Goal: Task Accomplishment & Management: Manage account settings

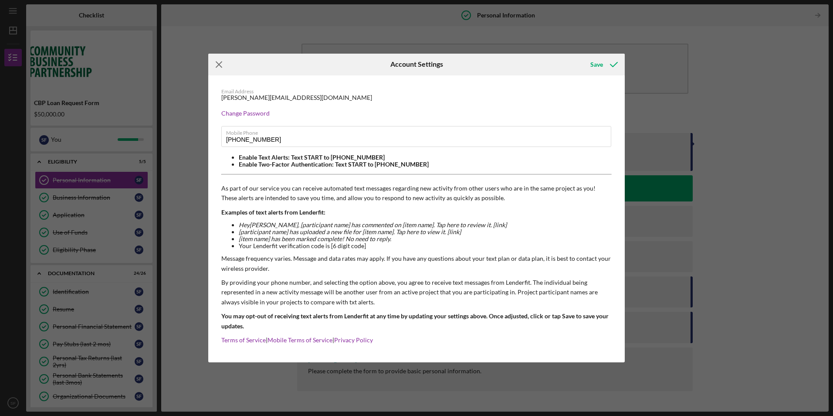
click at [220, 61] on icon "Icon/Menu Close" at bounding box center [219, 65] width 22 height 22
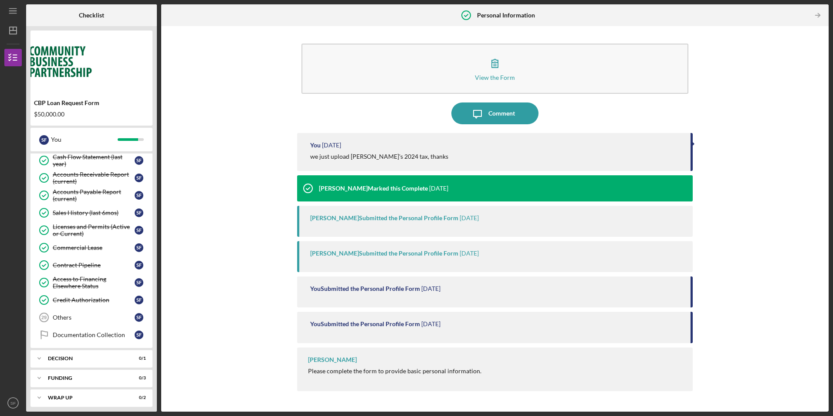
scroll to position [396, 0]
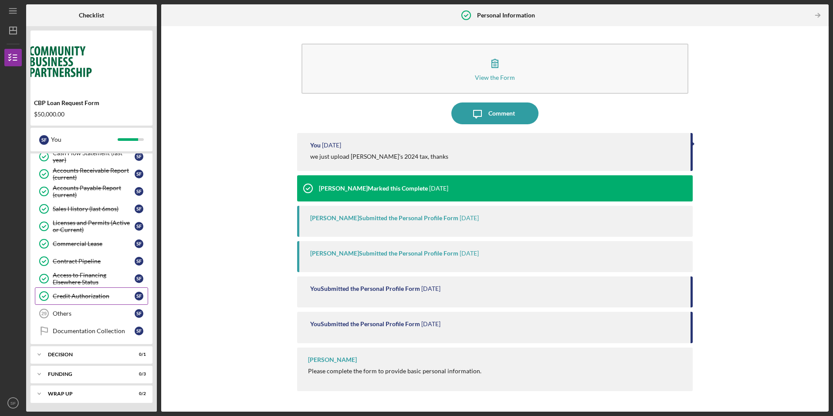
click at [105, 297] on div "Credit Authorization" at bounding box center [94, 295] width 82 height 7
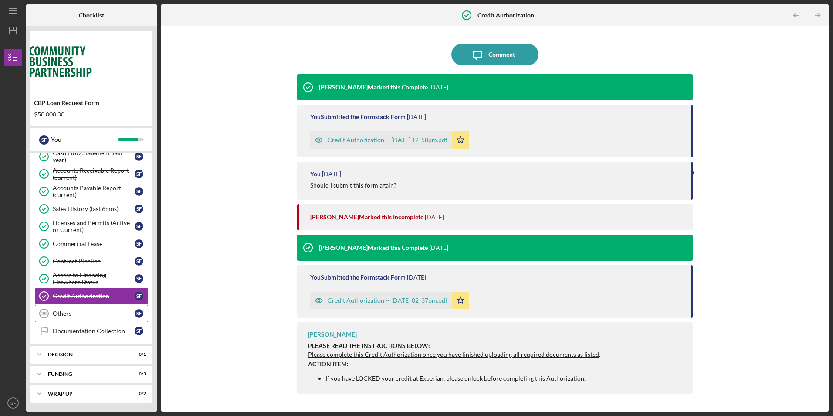
click at [97, 312] on div "Others" at bounding box center [94, 313] width 82 height 7
